Goal: Task Accomplishment & Management: Manage account settings

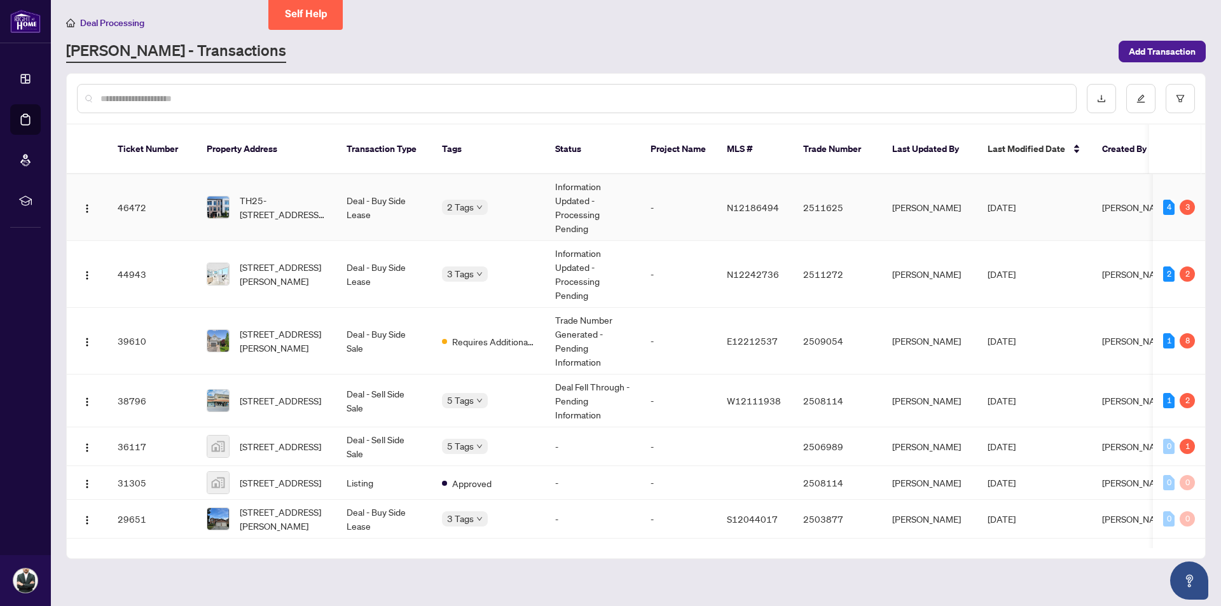
click at [310, 216] on td "TH25-[STREET_ADDRESS][PERSON_NAME]" at bounding box center [266, 207] width 140 height 67
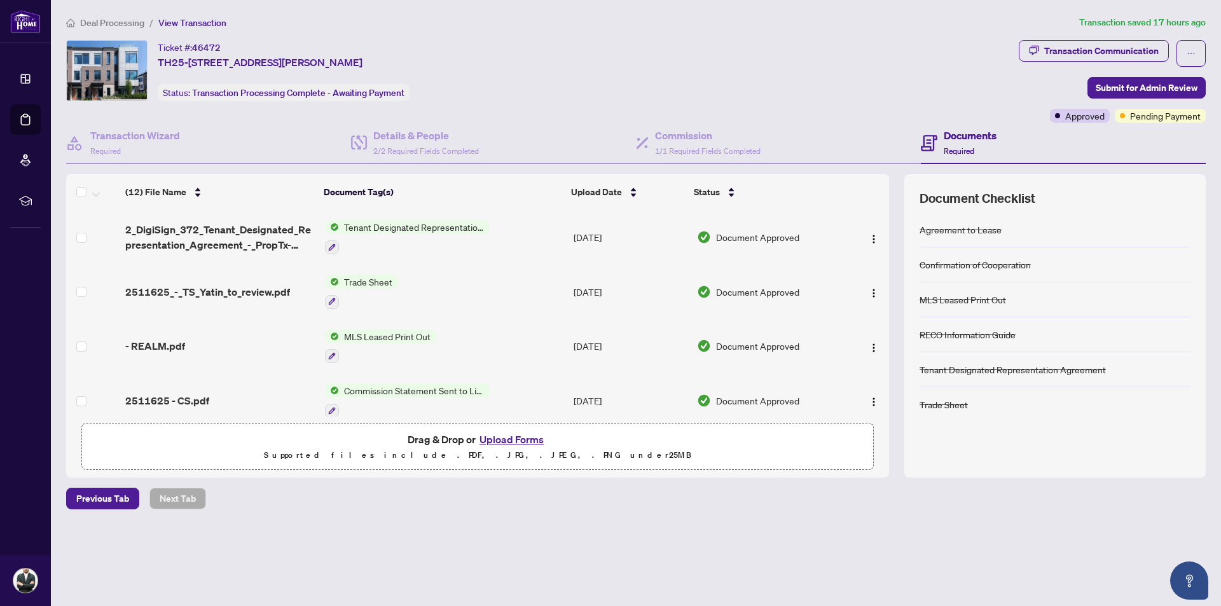
click at [132, 26] on span "Deal Processing" at bounding box center [112, 22] width 64 height 11
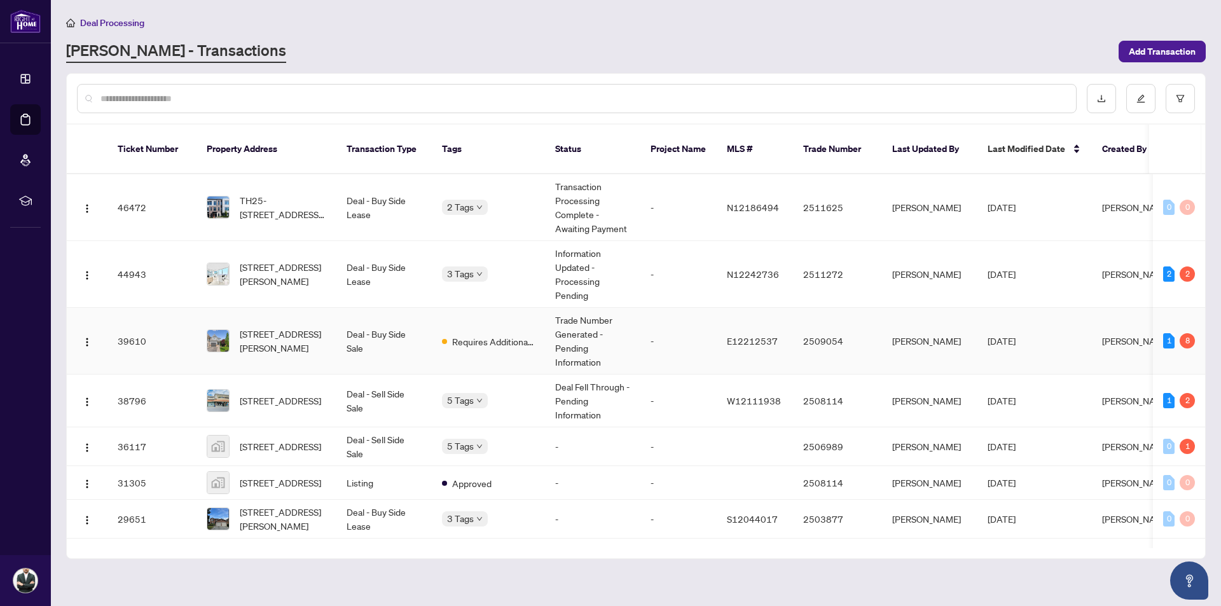
click at [613, 331] on td "Trade Number Generated - Pending Information" at bounding box center [592, 341] width 95 height 67
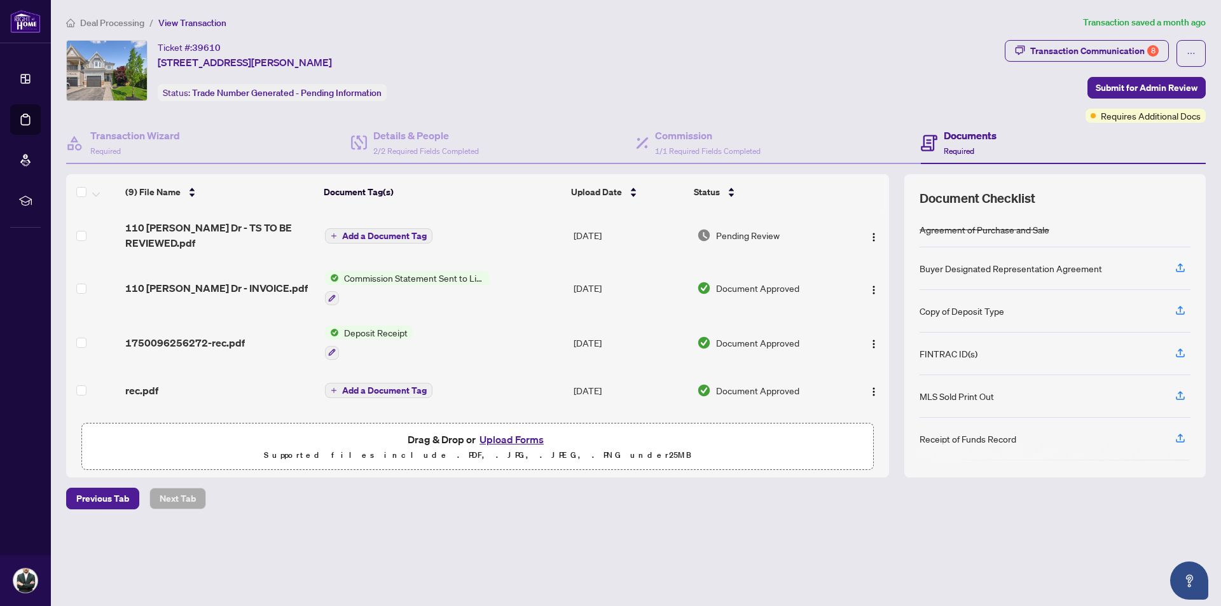
scroll to position [64, 0]
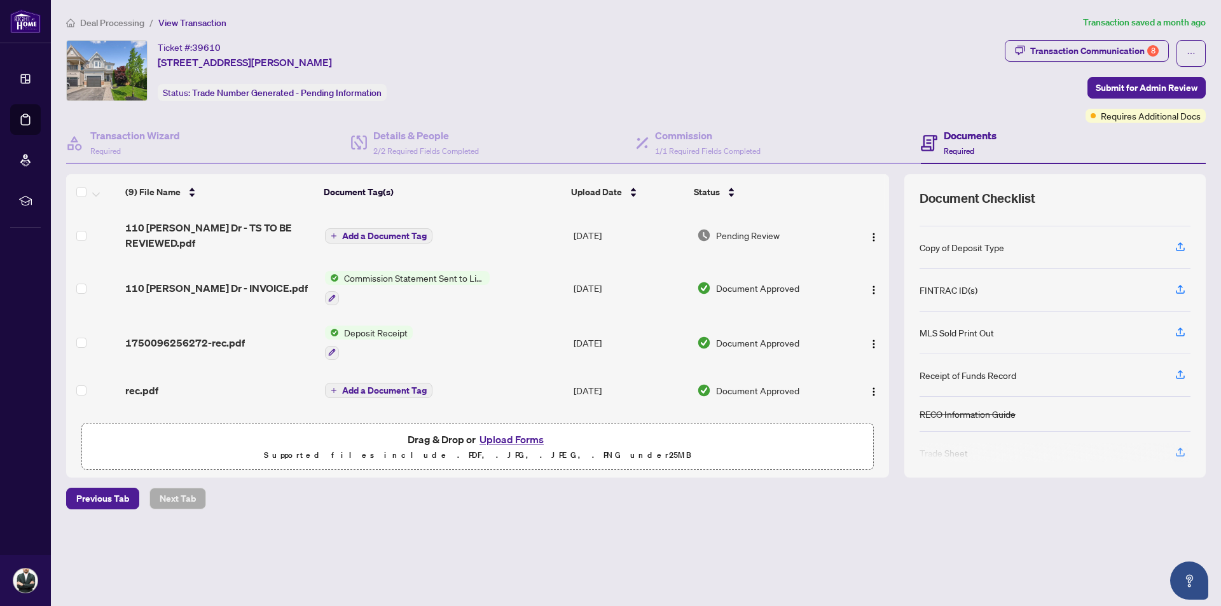
click at [452, 231] on td "Add a Document Tag" at bounding box center [444, 235] width 249 height 51
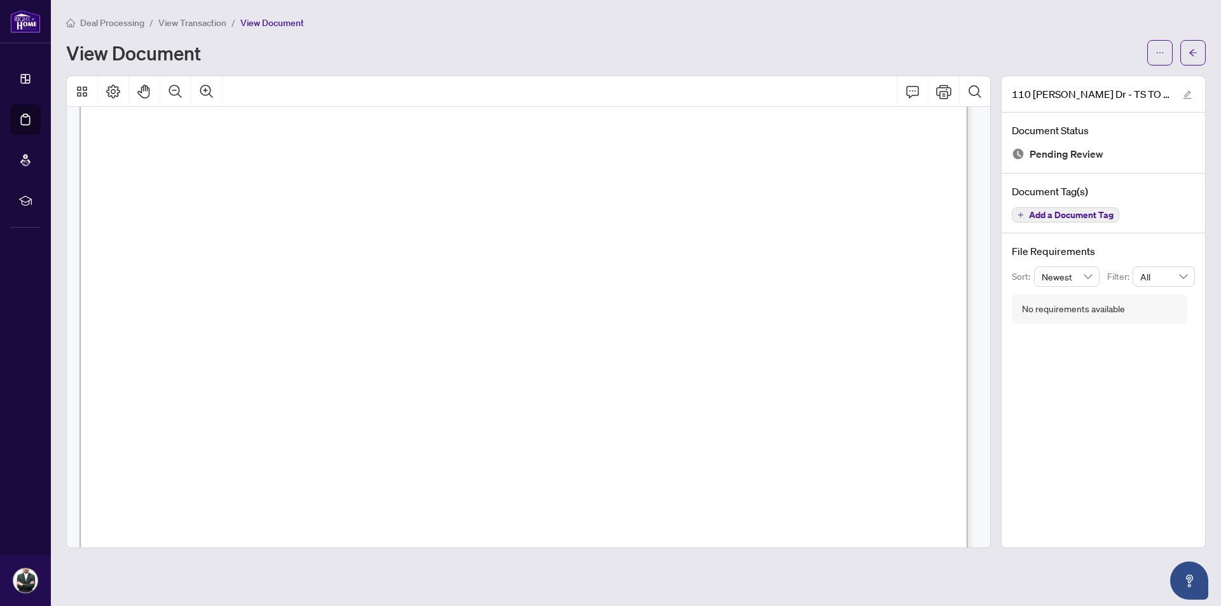
scroll to position [162, 0]
click at [951, 93] on icon "Print" at bounding box center [943, 92] width 15 height 14
click at [186, 29] on li "View Transaction" at bounding box center [192, 22] width 68 height 15
click at [186, 25] on span "View Transaction" at bounding box center [192, 22] width 68 height 11
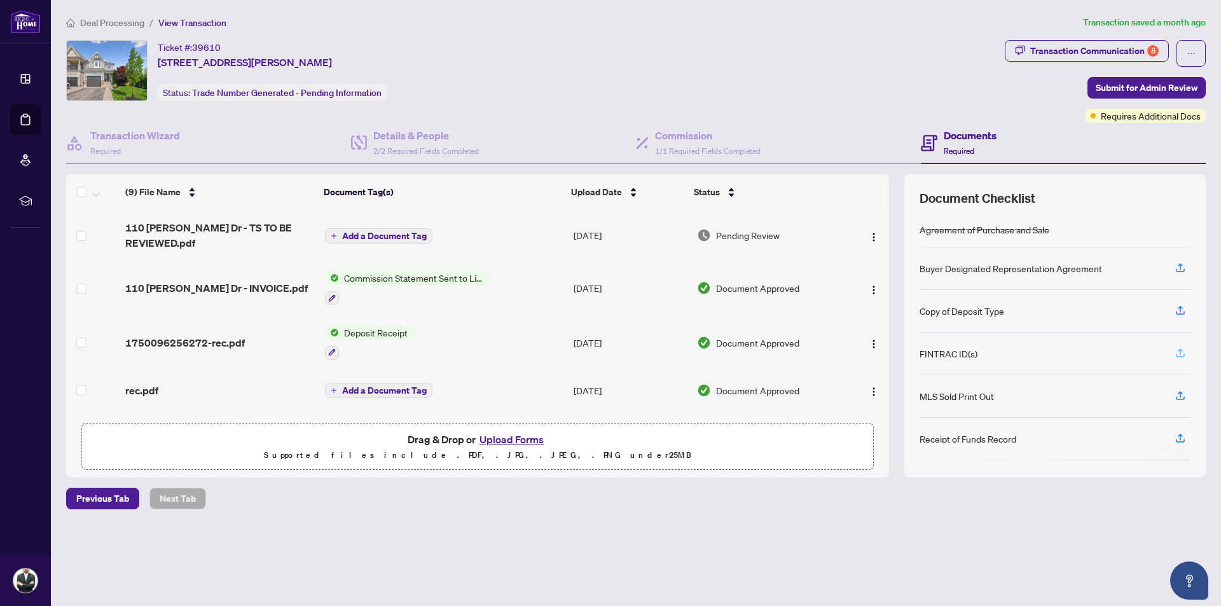
click at [1186, 356] on button "button" at bounding box center [1180, 354] width 20 height 22
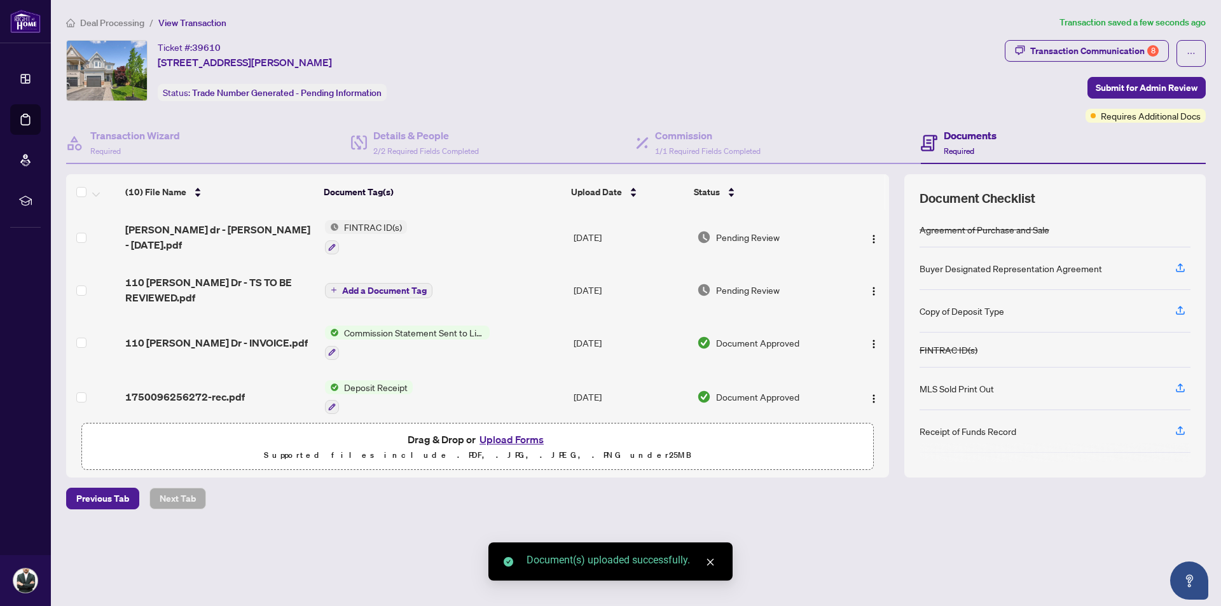
click at [504, 442] on button "Upload Forms" at bounding box center [512, 439] width 72 height 17
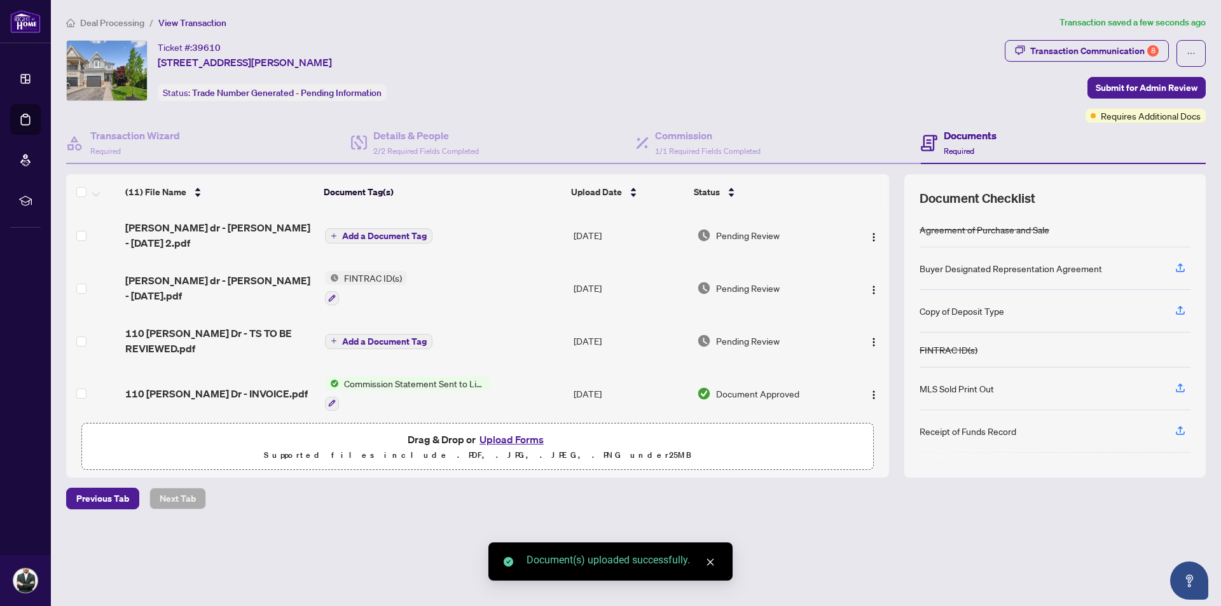
click at [393, 238] on span "Add a Document Tag" at bounding box center [384, 235] width 85 height 9
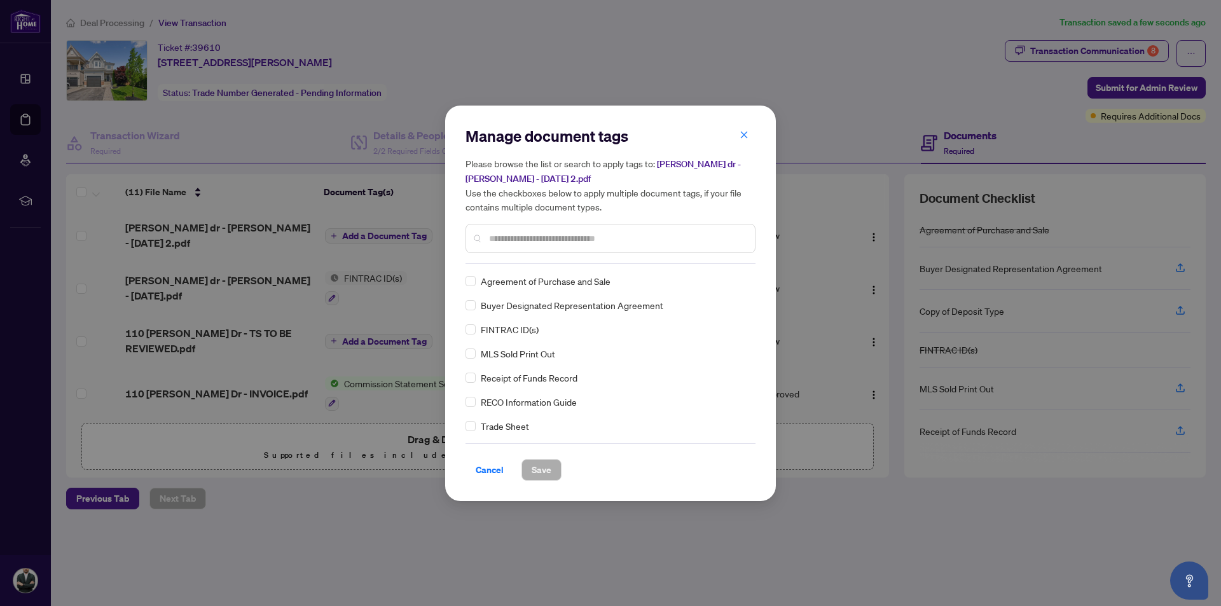
click at [503, 334] on span "FINTRAC ID(s)" at bounding box center [510, 329] width 58 height 14
click at [480, 331] on div "FINTRAC ID(s)" at bounding box center [606, 329] width 282 height 14
click at [551, 476] on button "Save" at bounding box center [541, 470] width 40 height 22
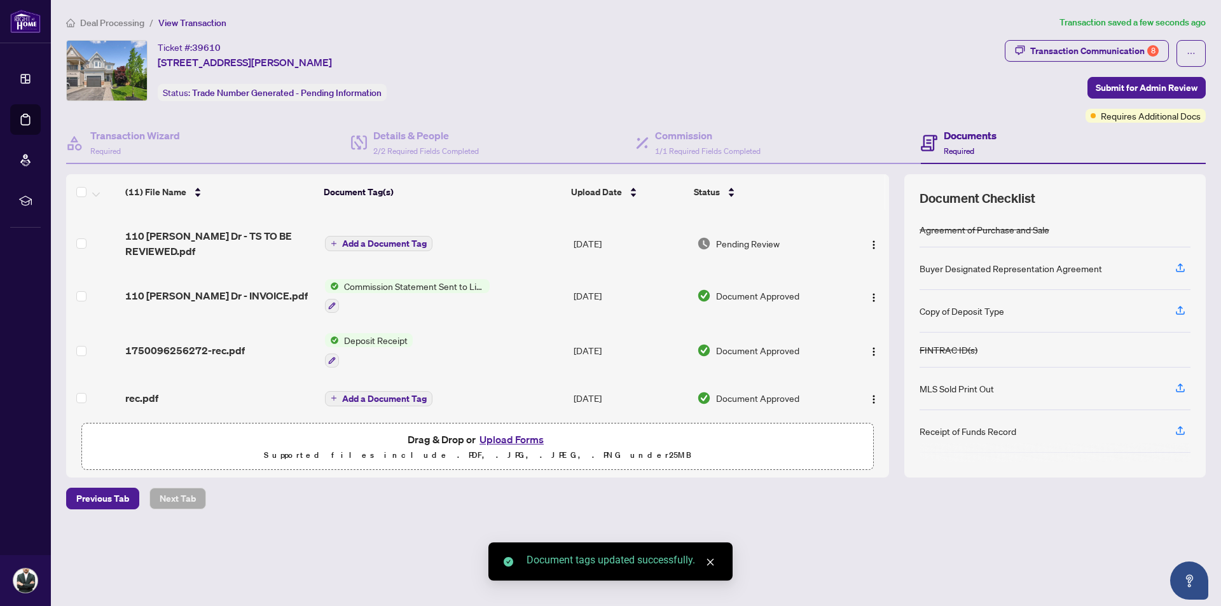
scroll to position [191, 0]
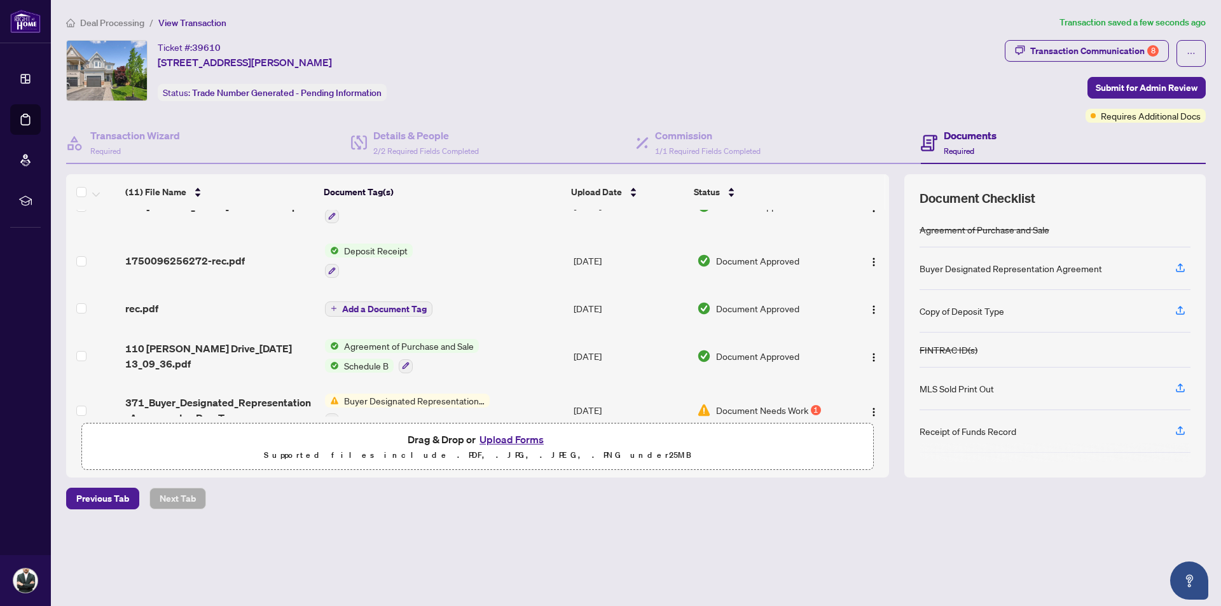
click at [212, 306] on div "rec.pdf" at bounding box center [219, 308] width 189 height 15
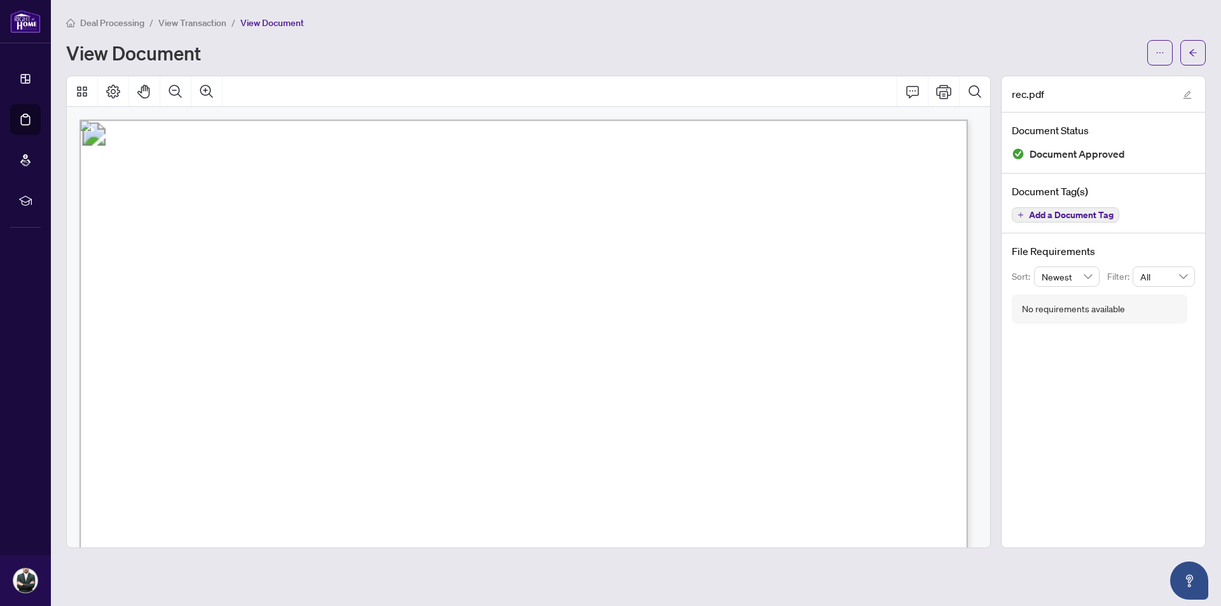
click at [179, 29] on li "View Transaction" at bounding box center [192, 22] width 68 height 15
click at [179, 26] on span "View Transaction" at bounding box center [192, 22] width 68 height 11
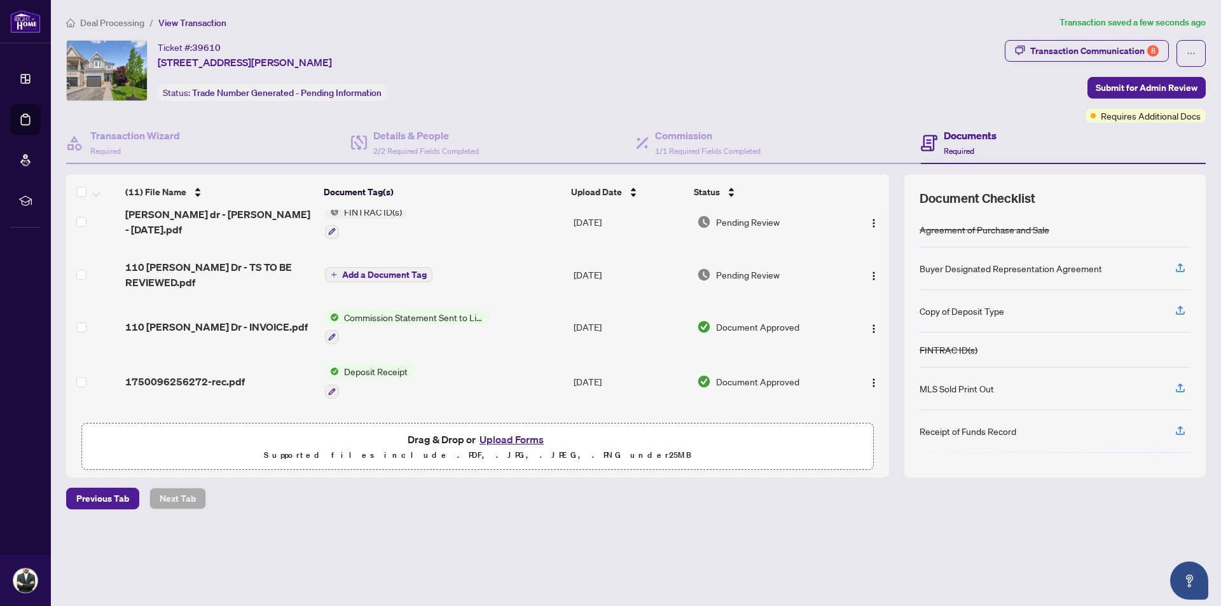
scroll to position [191, 0]
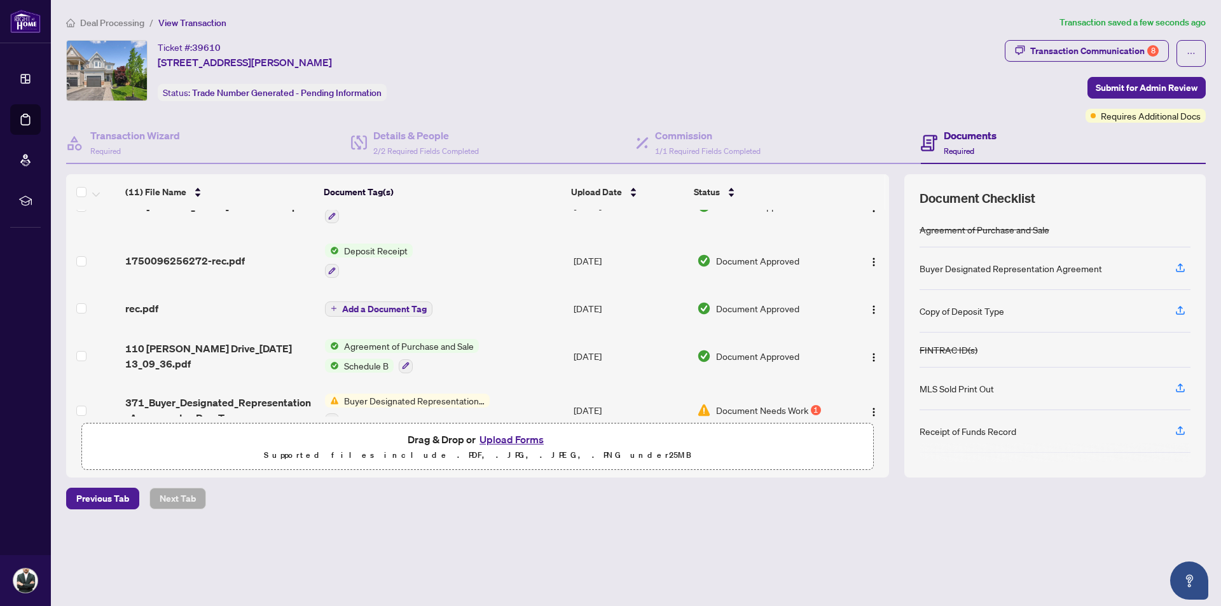
click at [380, 310] on span "Add a Document Tag" at bounding box center [384, 309] width 85 height 9
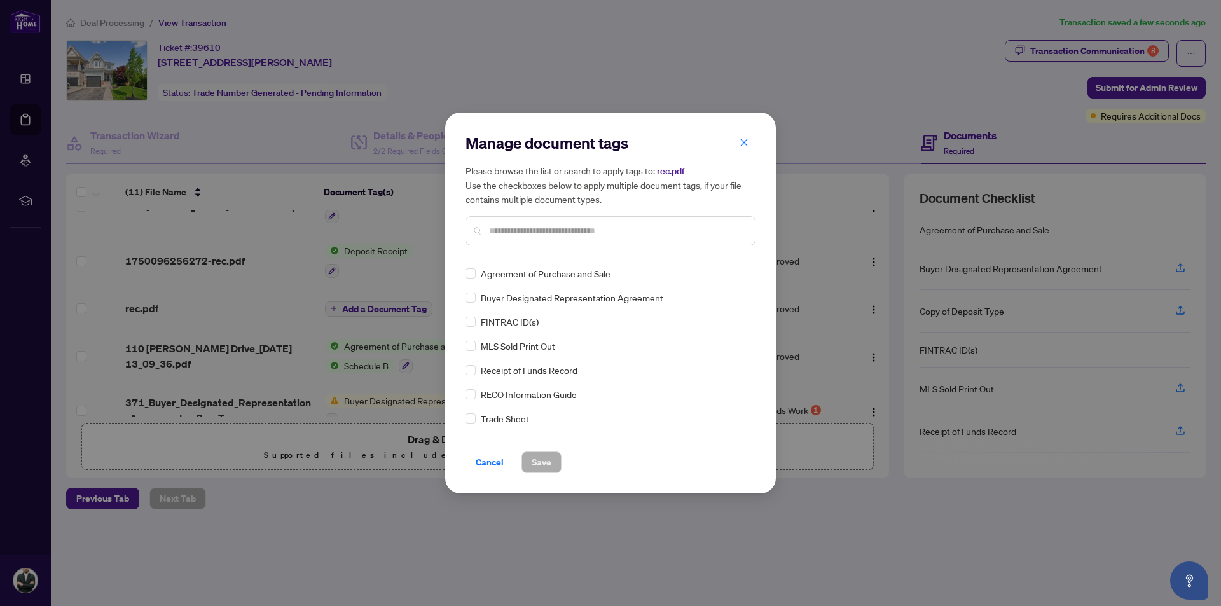
scroll to position [254, 0]
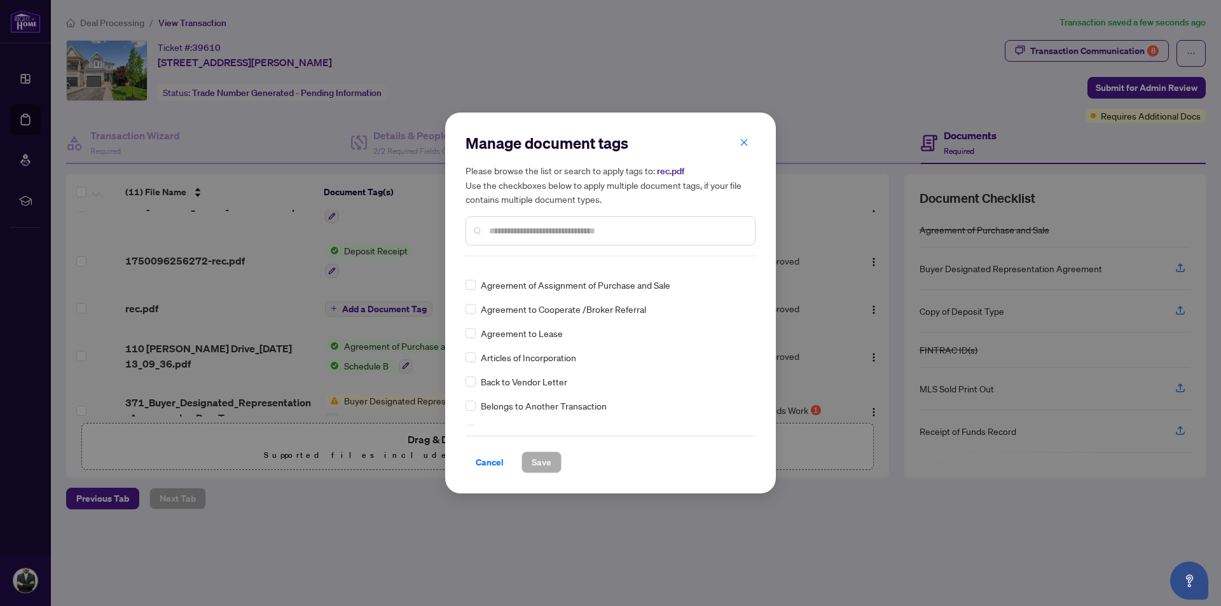
click at [512, 234] on input "text" at bounding box center [617, 231] width 256 height 14
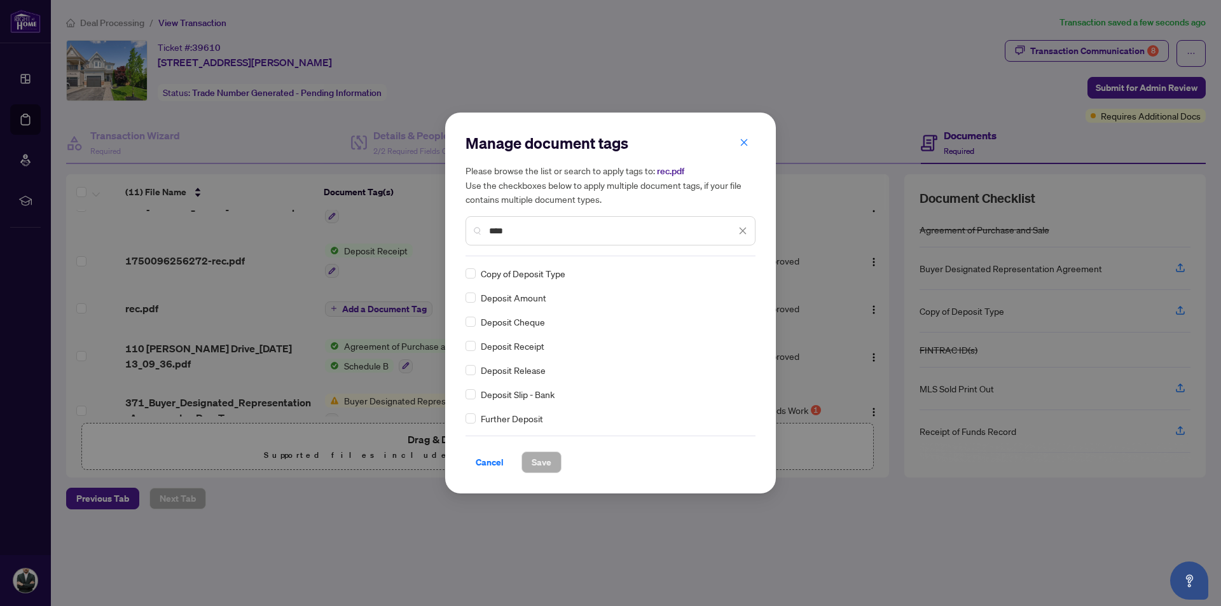
type input "****"
click at [523, 350] on span "Deposit Receipt" at bounding box center [513, 346] width 64 height 14
click at [477, 346] on div "Deposit Receipt" at bounding box center [606, 346] width 282 height 14
click at [536, 461] on span "Save" at bounding box center [542, 462] width 20 height 20
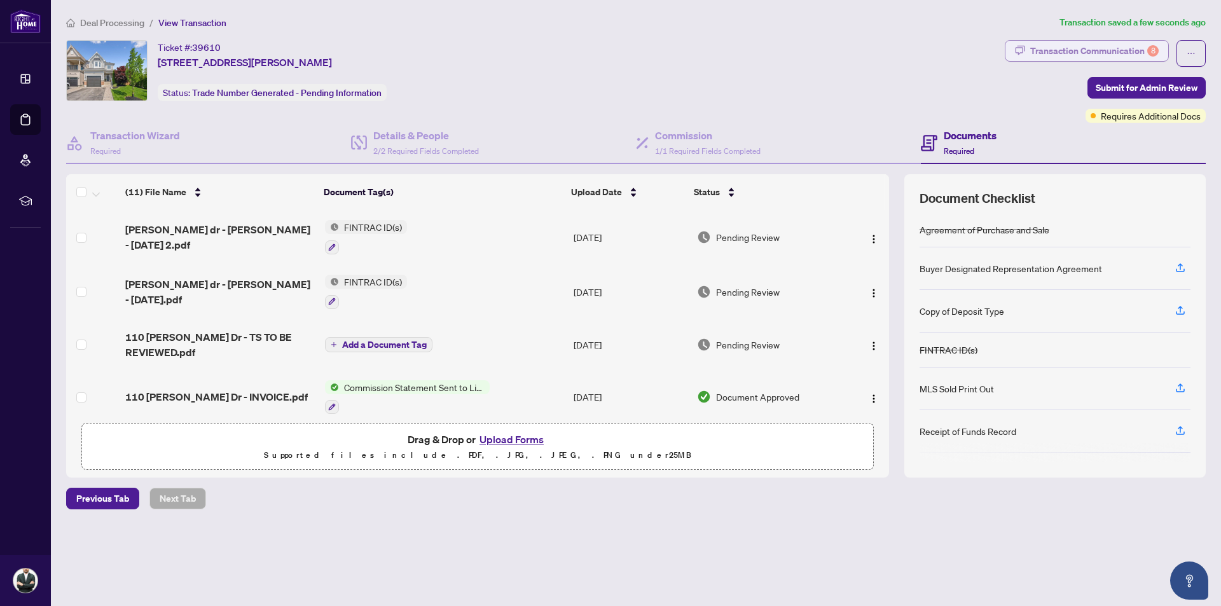
click at [1147, 50] on div "8" at bounding box center [1152, 50] width 11 height 11
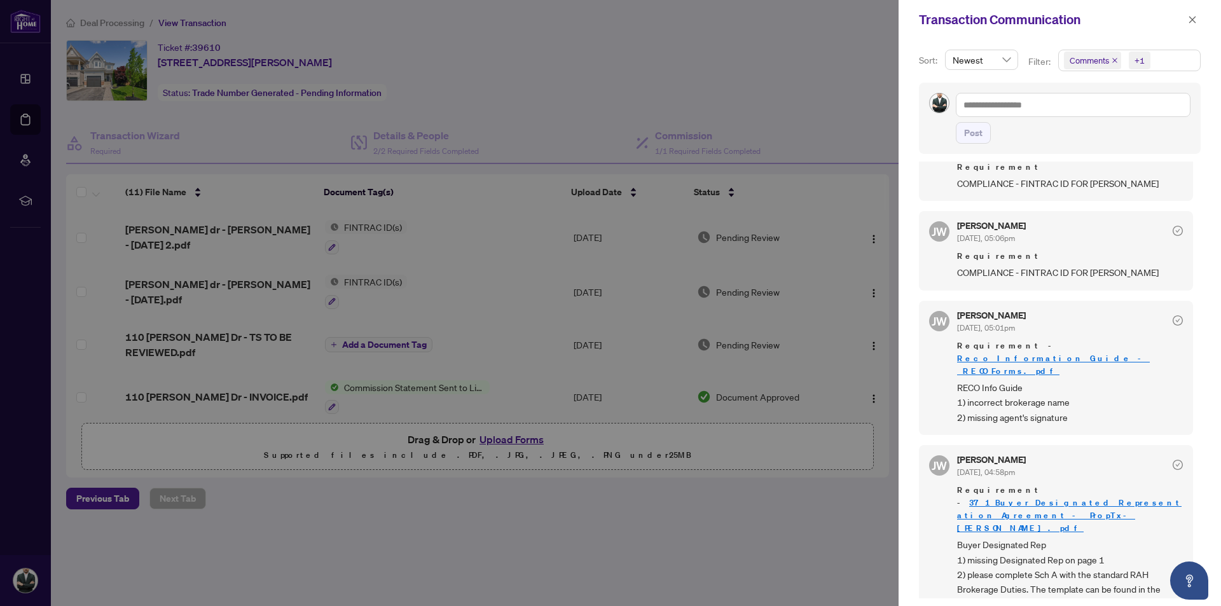
scroll to position [615, 0]
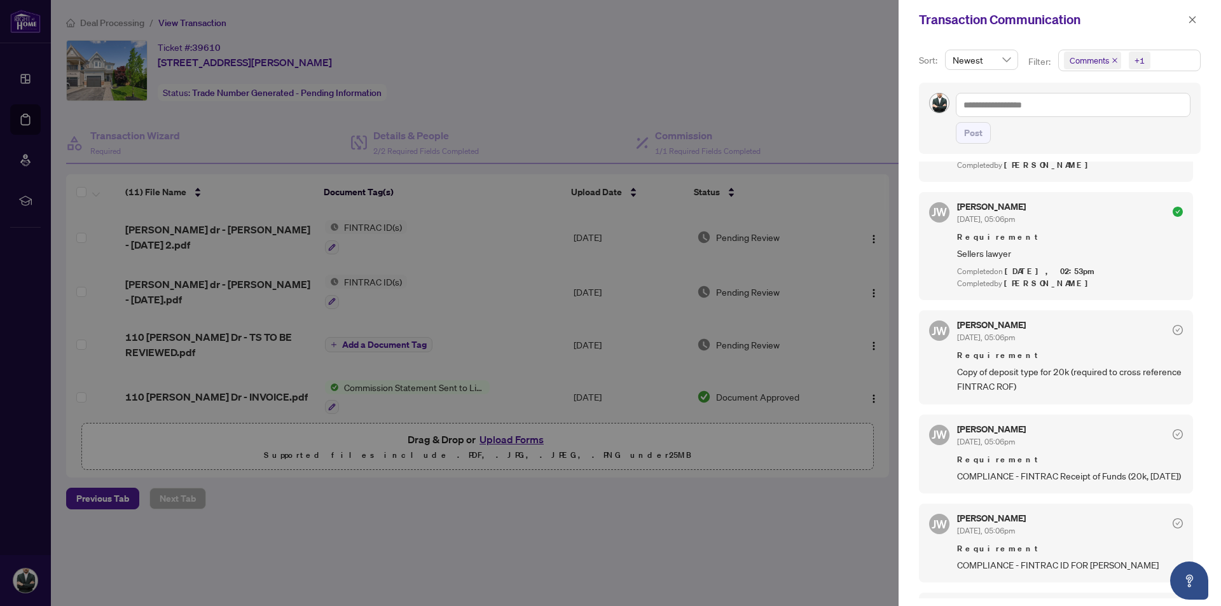
click at [775, 109] on div at bounding box center [610, 303] width 1221 height 606
